Goal: Task Accomplishment & Management: Use online tool/utility

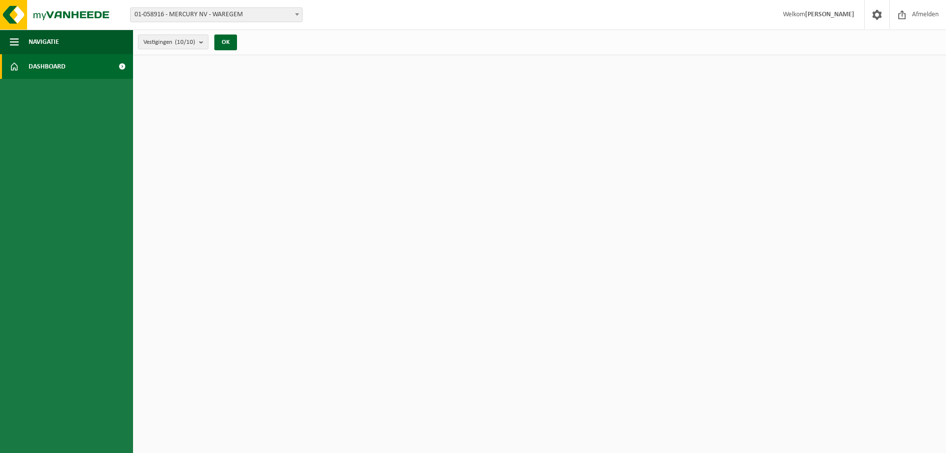
click at [67, 59] on link "Dashboard" at bounding box center [66, 66] width 133 height 25
click at [53, 66] on span "Dashboard" at bounding box center [47, 66] width 37 height 25
click at [230, 43] on button "OK" at bounding box center [225, 42] width 23 height 16
click at [69, 79] on ul "Navigatie Afmelden Dashboard" at bounding box center [66, 241] width 133 height 423
click at [61, 36] on button "Navigatie" at bounding box center [66, 42] width 133 height 25
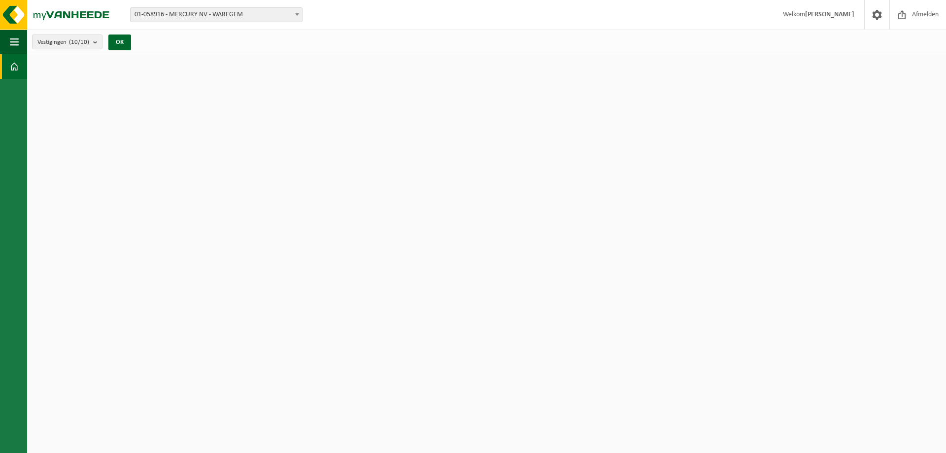
click at [11, 67] on span at bounding box center [14, 66] width 9 height 25
click at [126, 43] on button "OK" at bounding box center [119, 42] width 23 height 16
click at [226, 12] on span "01-058916 - MERCURY NV - WAREGEM" at bounding box center [216, 15] width 171 height 14
click at [218, 42] on div "Vestigingen (10/10) Alles selecteren Alles deselecteren Actieve selecteren MERC…" at bounding box center [486, 43] width 919 height 26
click at [13, 37] on span "button" at bounding box center [14, 42] width 9 height 25
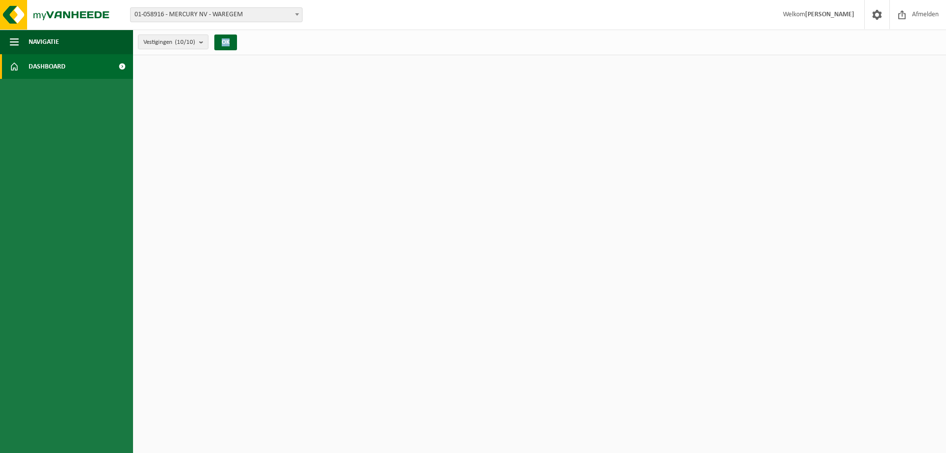
click at [40, 66] on span "Dashboard" at bounding box center [47, 66] width 37 height 25
click at [46, 71] on span "Dashboard" at bounding box center [47, 66] width 37 height 25
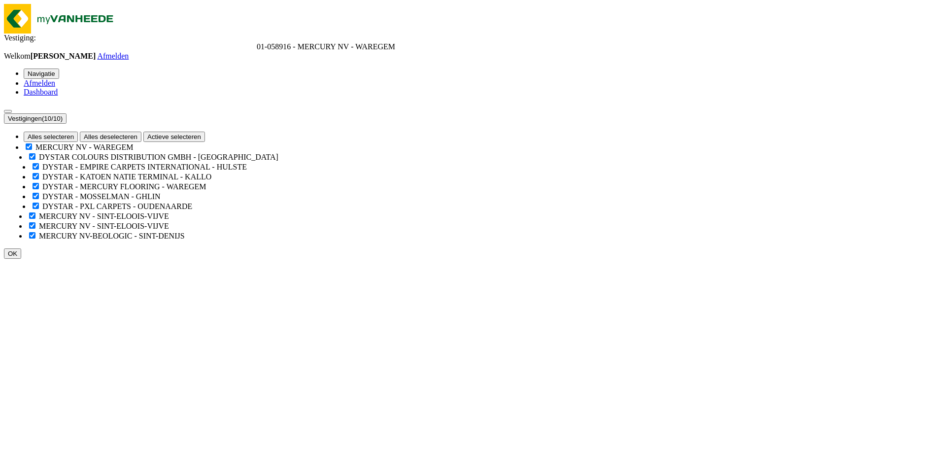
click at [58, 88] on span "Dashboard" at bounding box center [41, 92] width 34 height 8
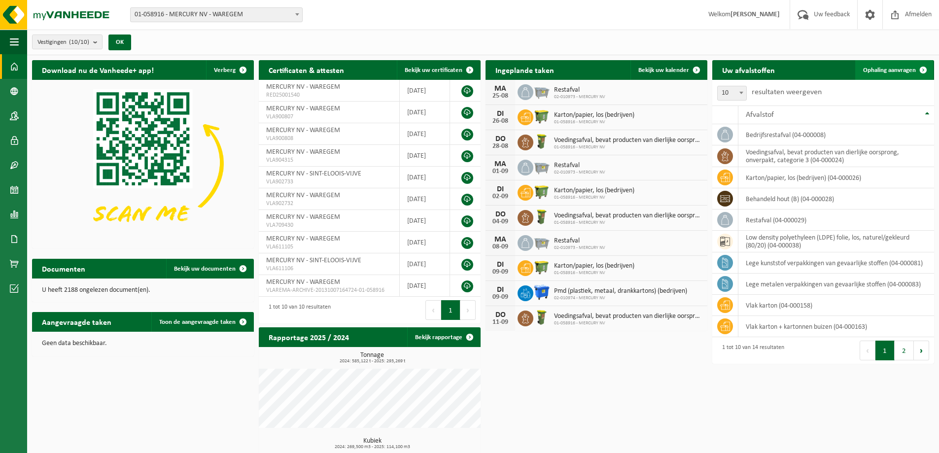
click at [917, 66] on span at bounding box center [923, 70] width 20 height 20
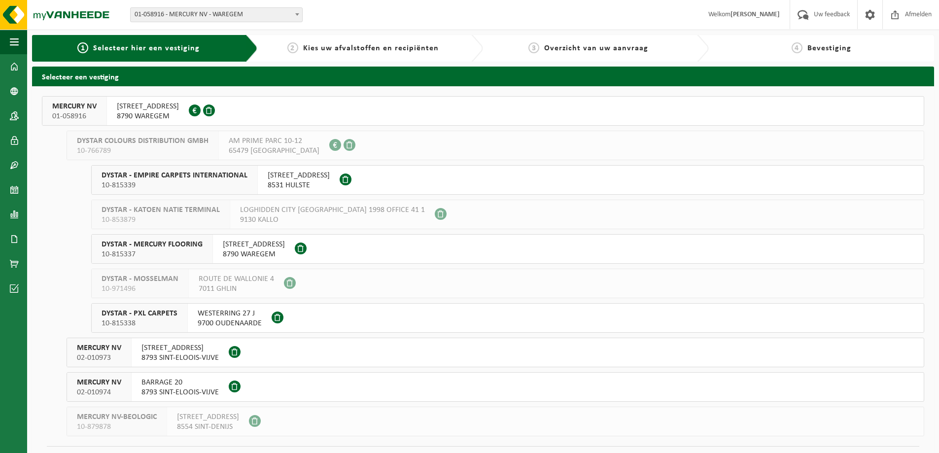
click at [155, 116] on span "8790 WAREGEM" at bounding box center [148, 116] width 62 height 10
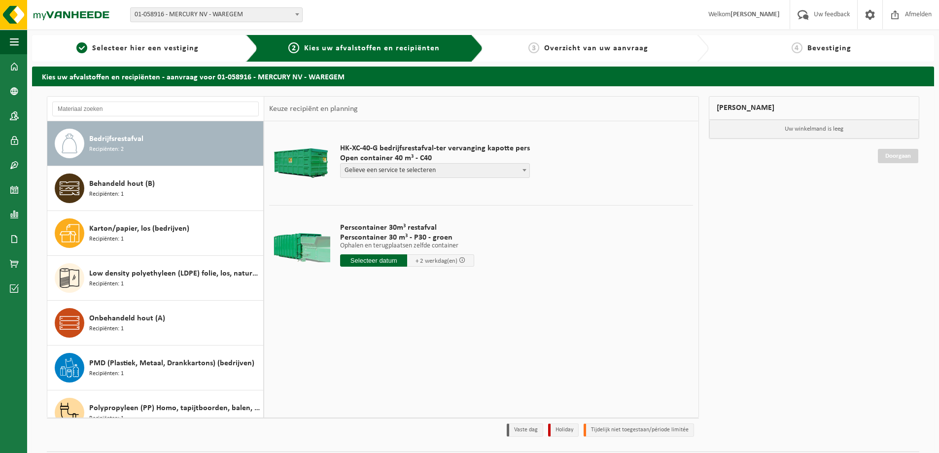
click at [370, 168] on span "Gelieve een service te selecteren" at bounding box center [434, 171] width 189 height 14
select select "P2PL-VEL-055328_HK-XC-40-GN-00_04-000008_46"
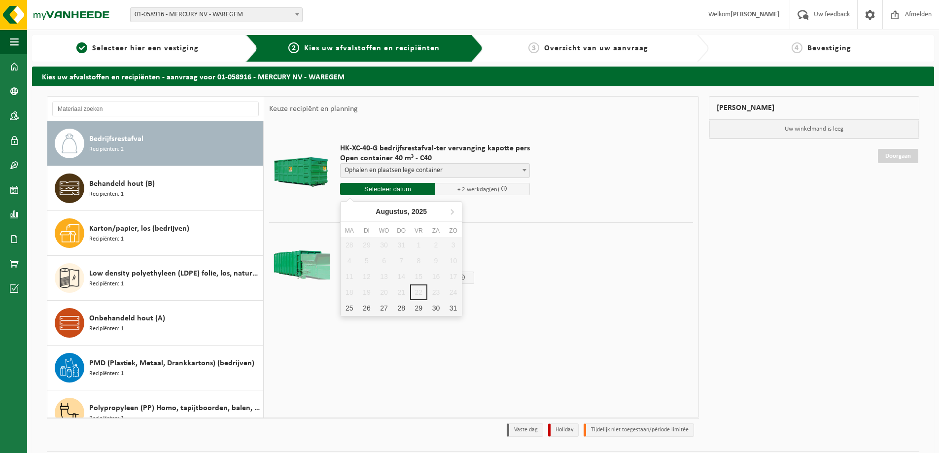
click at [397, 190] on input "text" at bounding box center [387, 189] width 95 height 12
click at [351, 308] on div "25" at bounding box center [348, 308] width 17 height 16
type input "Van 2025-08-25"
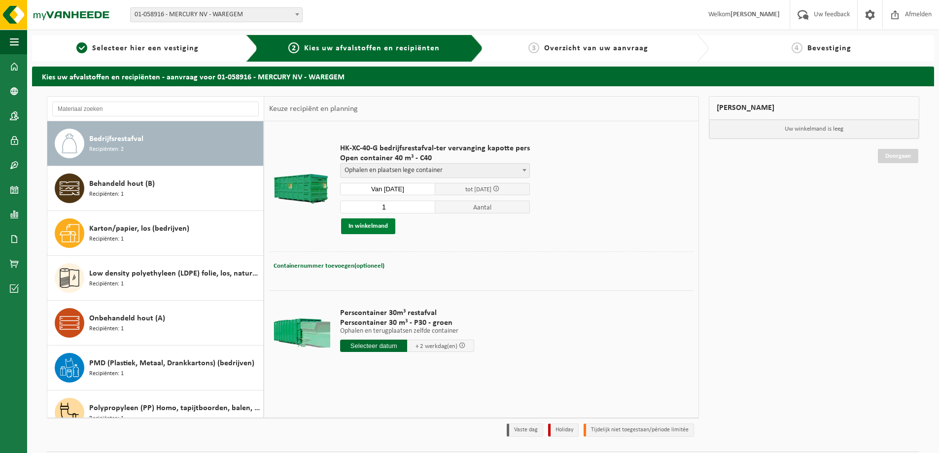
click at [369, 227] on button "In winkelmand" at bounding box center [368, 226] width 54 height 16
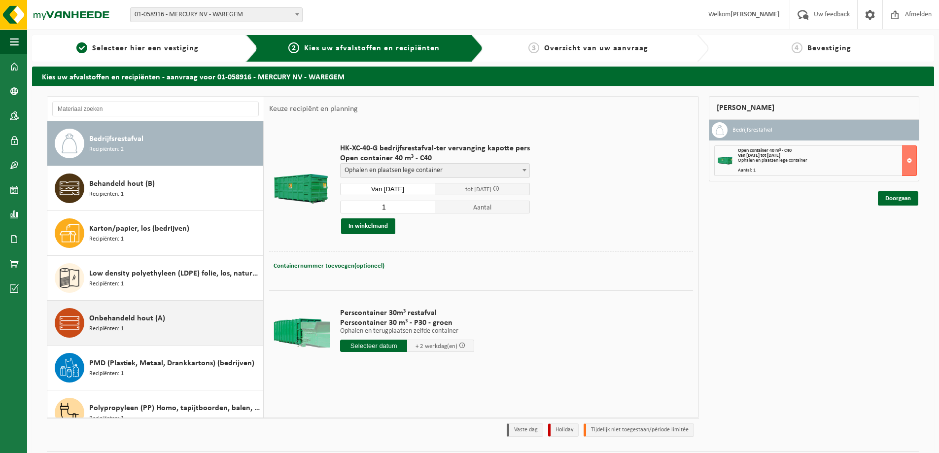
click at [125, 326] on div "Onbehandeld hout (A) Recipiënten: 1" at bounding box center [174, 323] width 171 height 30
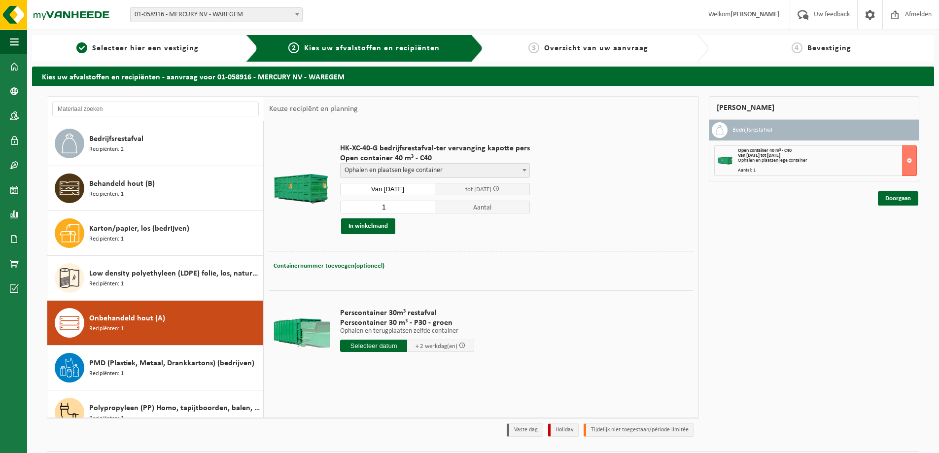
scroll to position [107, 0]
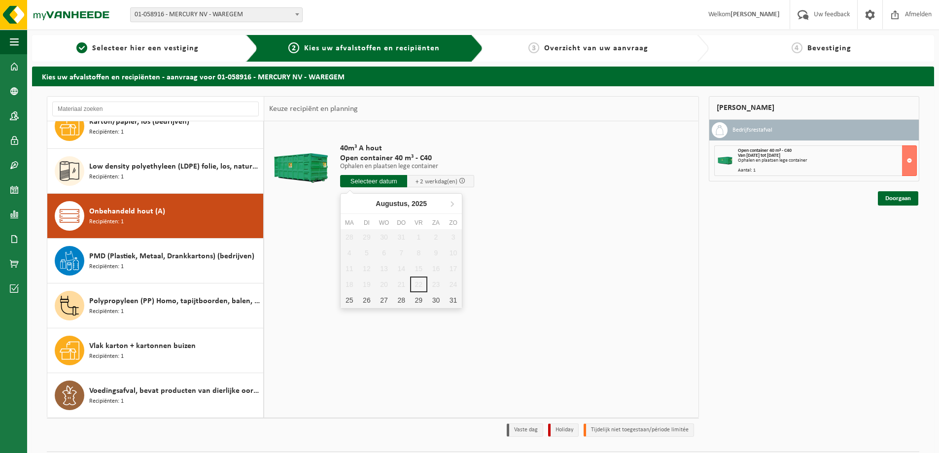
click at [383, 177] on input "text" at bounding box center [373, 181] width 67 height 12
click at [347, 302] on div "25" at bounding box center [348, 300] width 17 height 16
type input "Van 2025-08-25"
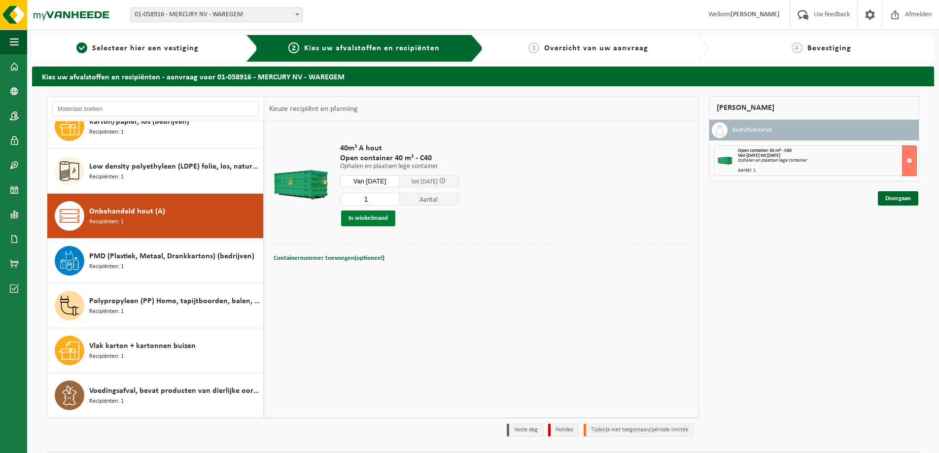
click at [373, 220] on button "In winkelmand" at bounding box center [368, 218] width 54 height 16
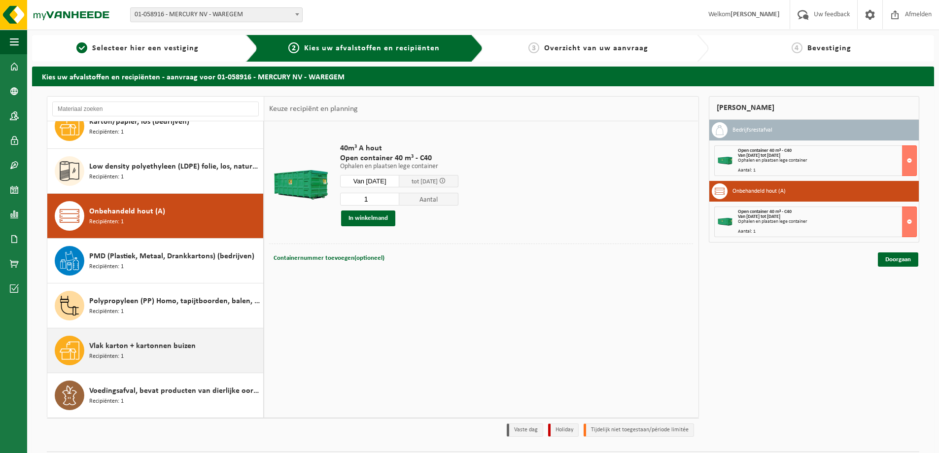
scroll to position [29, 0]
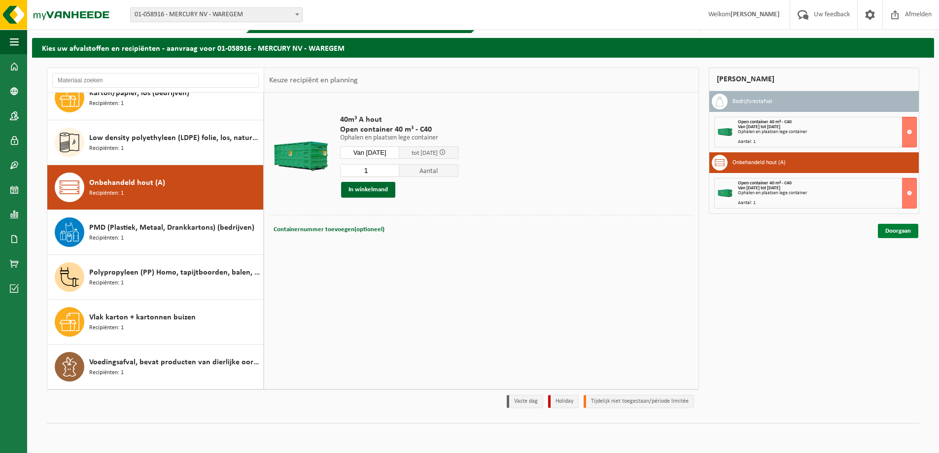
click at [904, 232] on link "Doorgaan" at bounding box center [898, 231] width 40 height 14
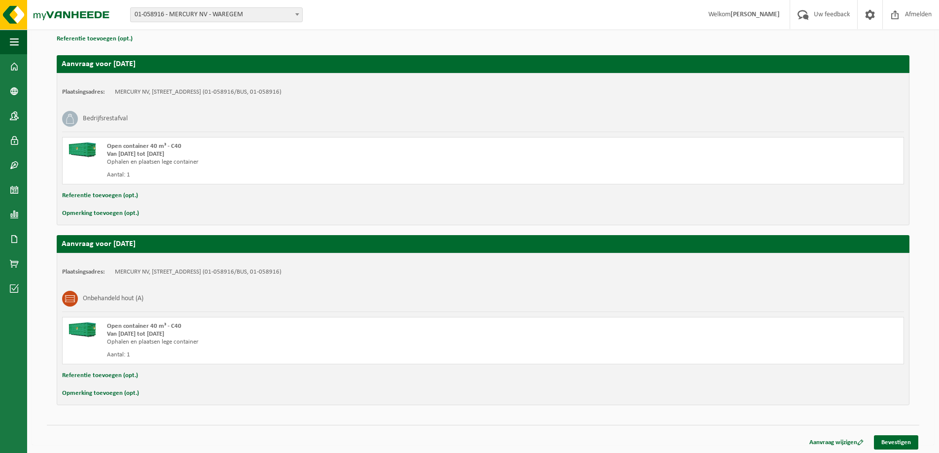
scroll to position [150, 0]
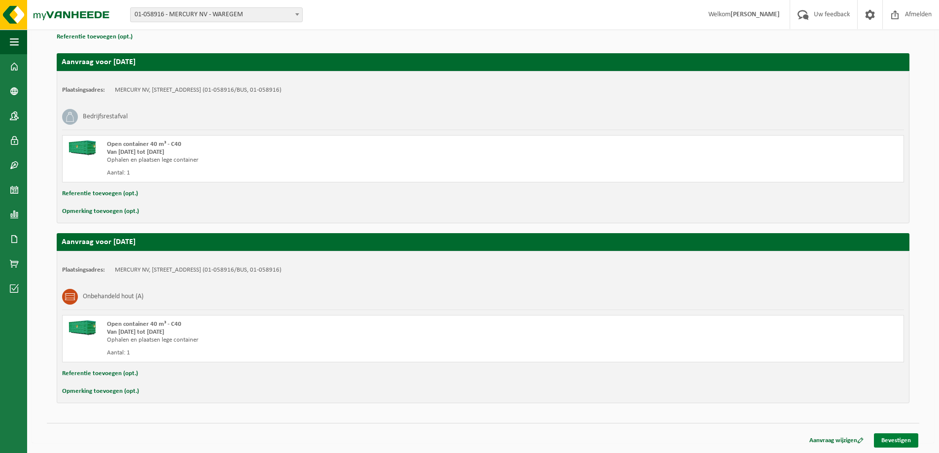
click at [907, 443] on link "Bevestigen" at bounding box center [896, 440] width 44 height 14
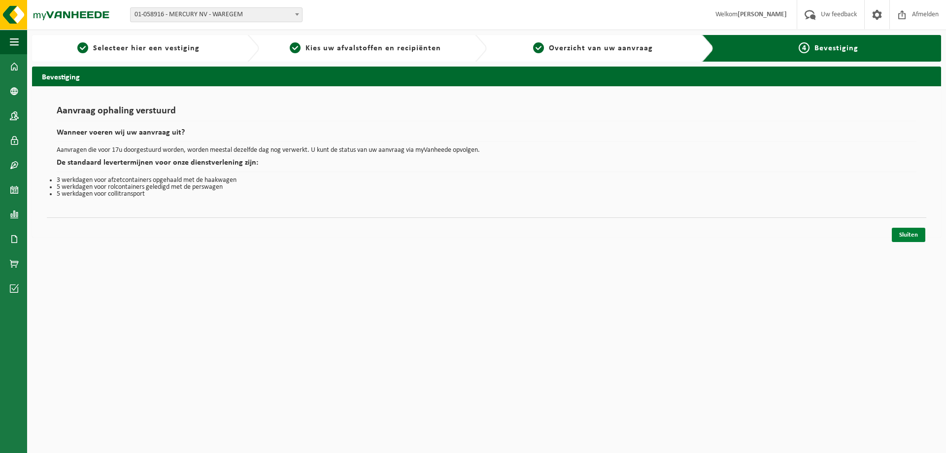
click at [911, 236] on link "Sluiten" at bounding box center [909, 235] width 34 height 14
